Goal: Task Accomplishment & Management: Manage account settings

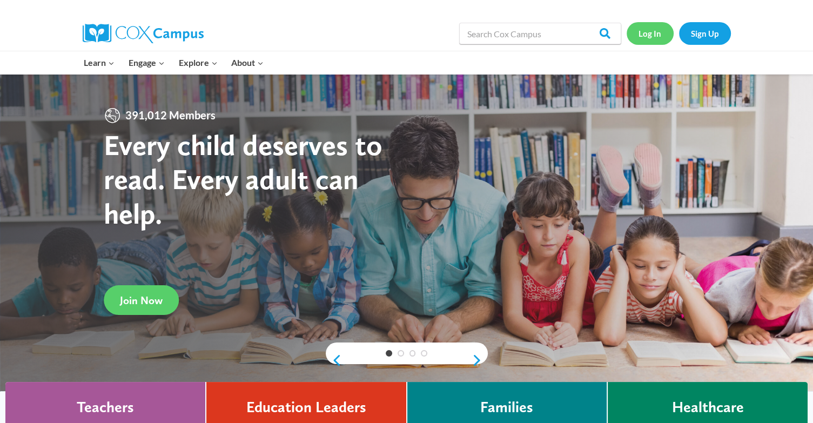
click at [642, 31] on link "Log In" at bounding box center [650, 33] width 47 height 22
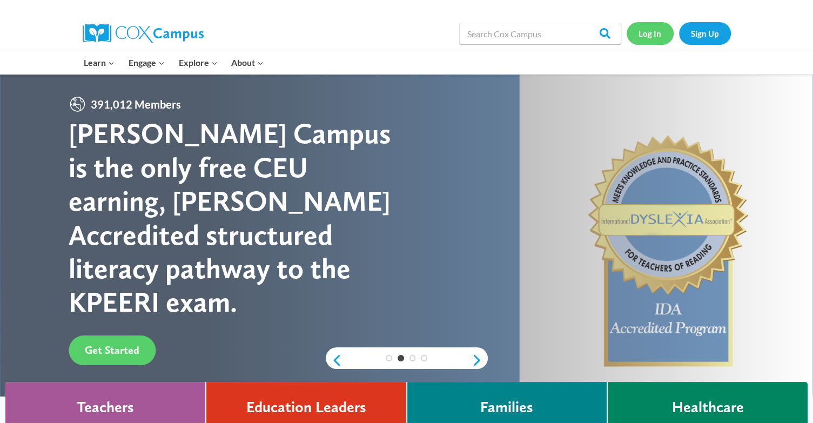
click at [645, 33] on link "Log In" at bounding box center [650, 33] width 47 height 22
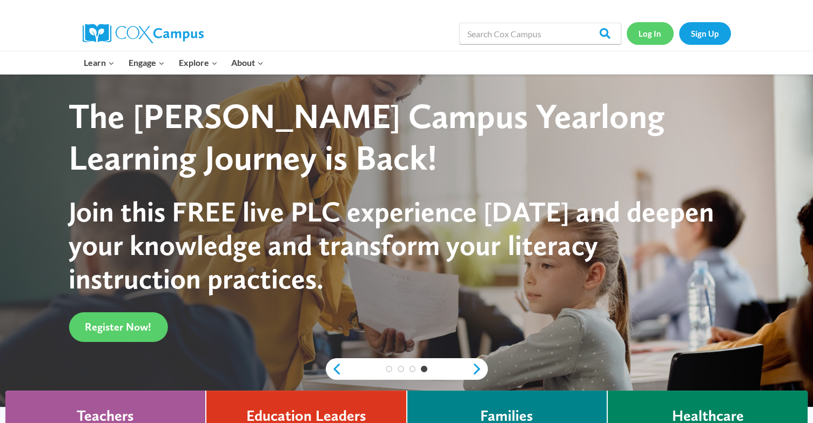
click at [652, 34] on link "Log In" at bounding box center [650, 33] width 47 height 22
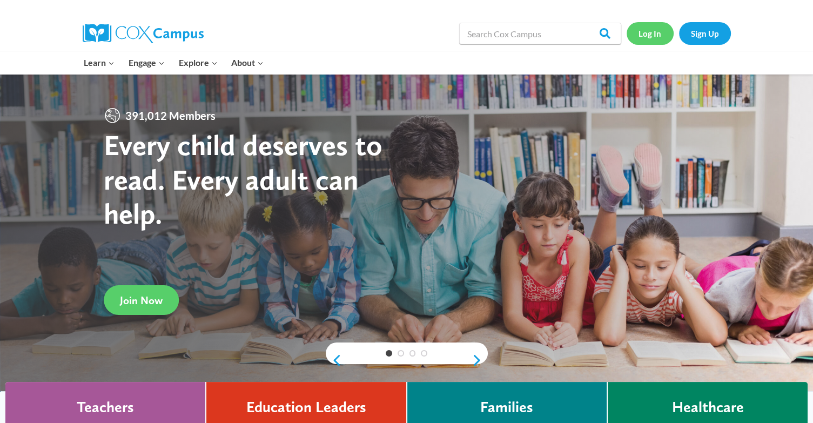
click at [644, 34] on link "Log In" at bounding box center [650, 33] width 47 height 22
click at [651, 28] on link "Log In" at bounding box center [650, 33] width 47 height 22
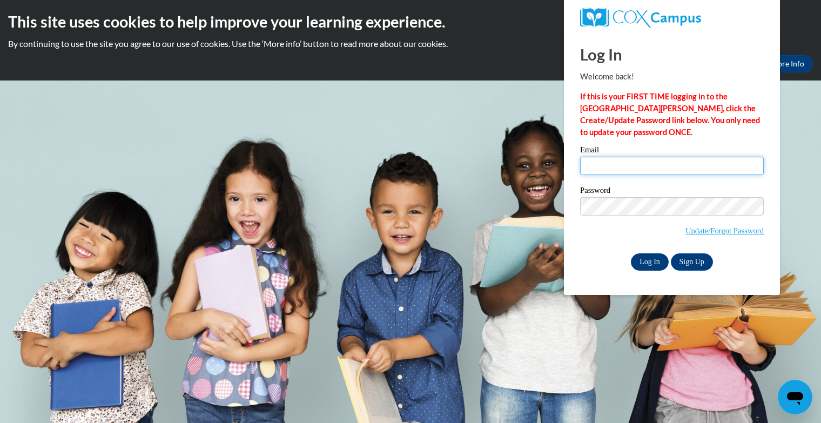
type input "jbarbian@kusd.edu"
click at [646, 259] on input "Log In" at bounding box center [650, 261] width 38 height 17
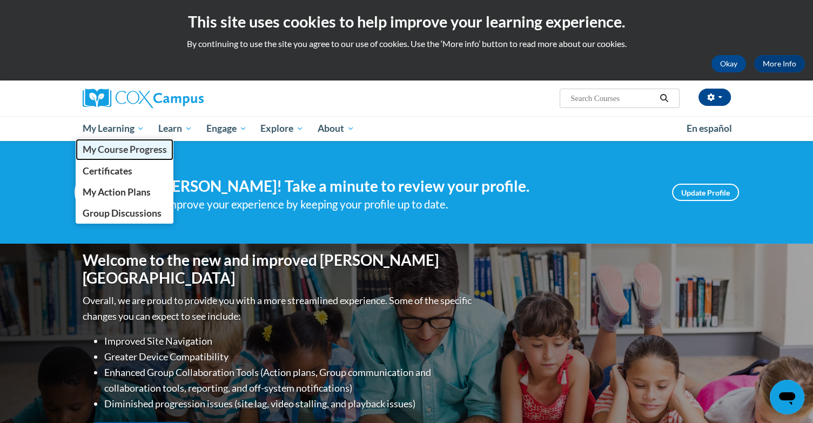
click at [119, 146] on span "My Course Progress" at bounding box center [124, 149] width 84 height 11
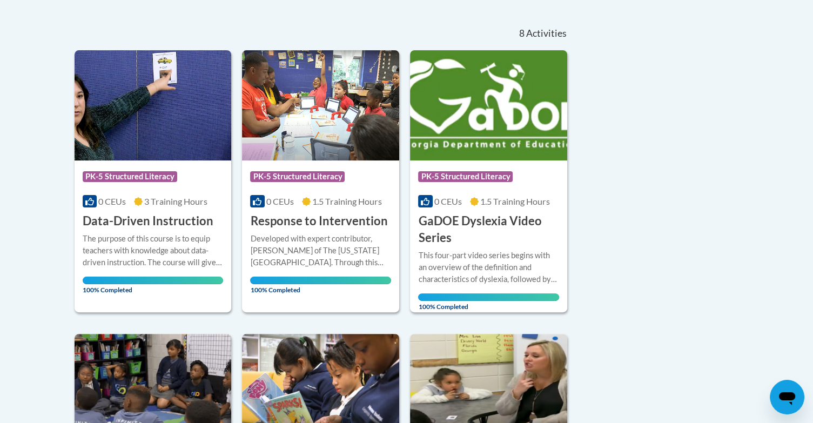
scroll to position [201, 0]
